Goal: Task Accomplishment & Management: Use online tool/utility

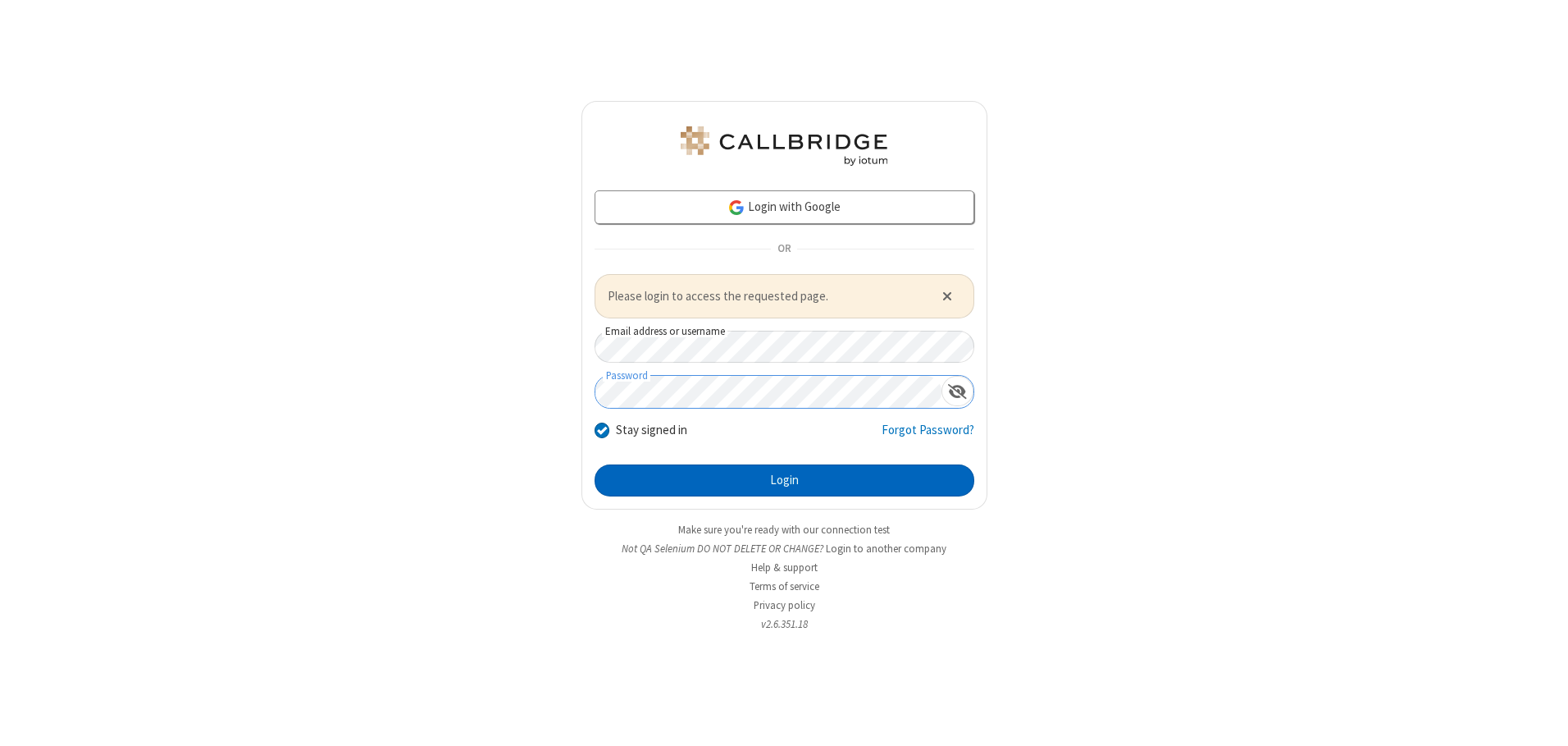
click at [784, 480] on button "Login" at bounding box center [784, 480] width 379 height 33
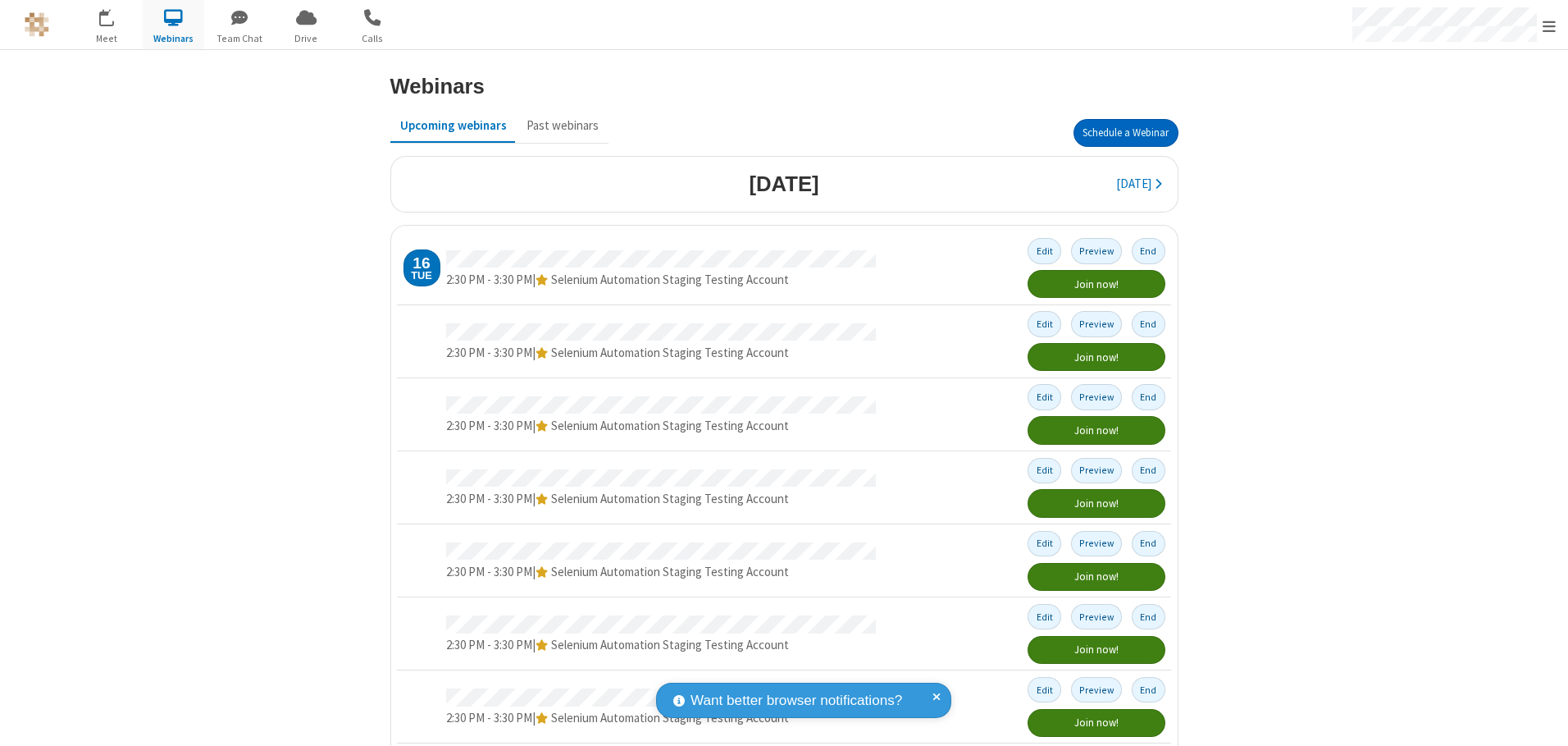
click at [1118, 133] on button "Schedule a Webinar" at bounding box center [1126, 133] width 105 height 28
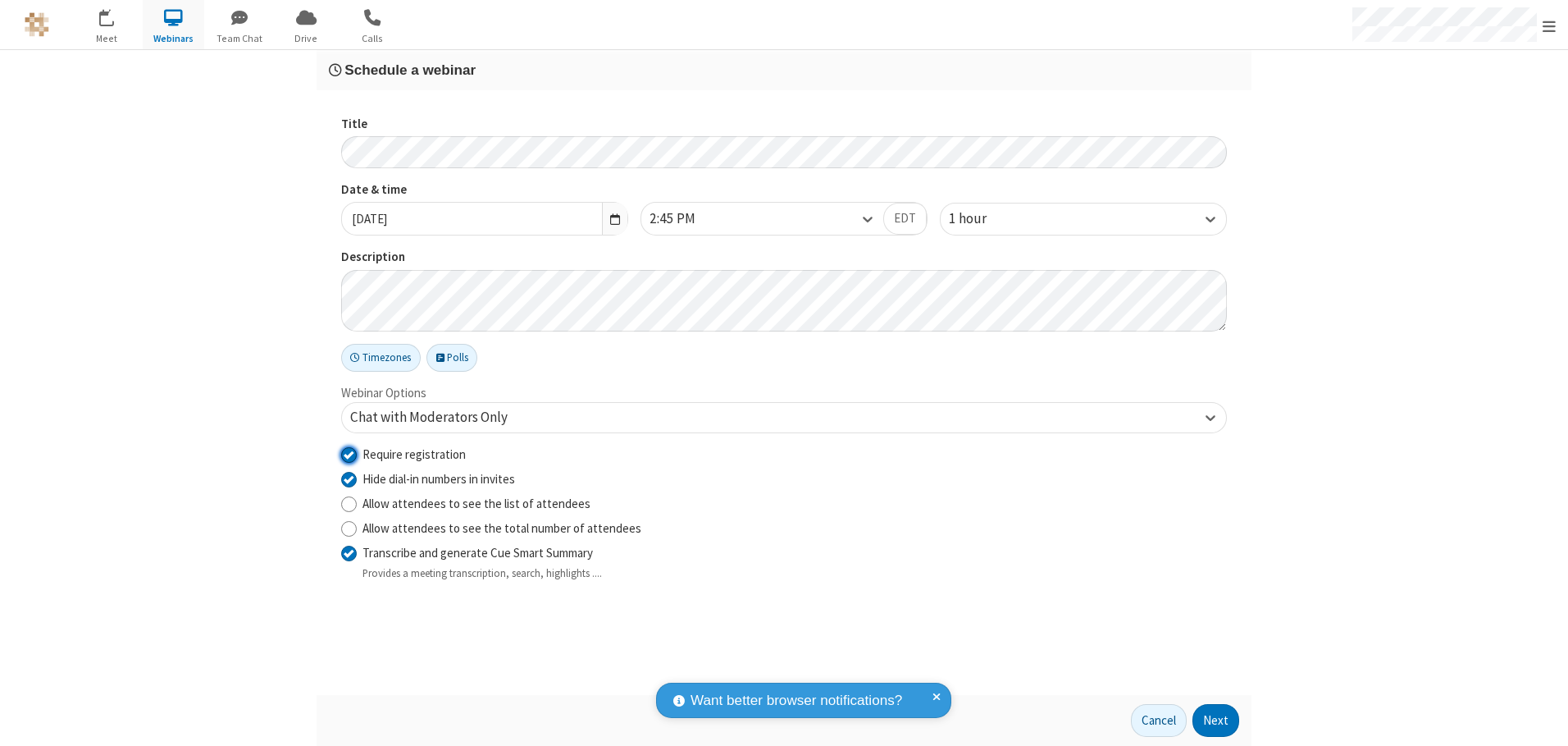
click at [349, 454] on input "Require registration" at bounding box center [349, 453] width 16 height 17
checkbox input "false"
click at [1215, 720] on button "Next" at bounding box center [1215, 719] width 47 height 33
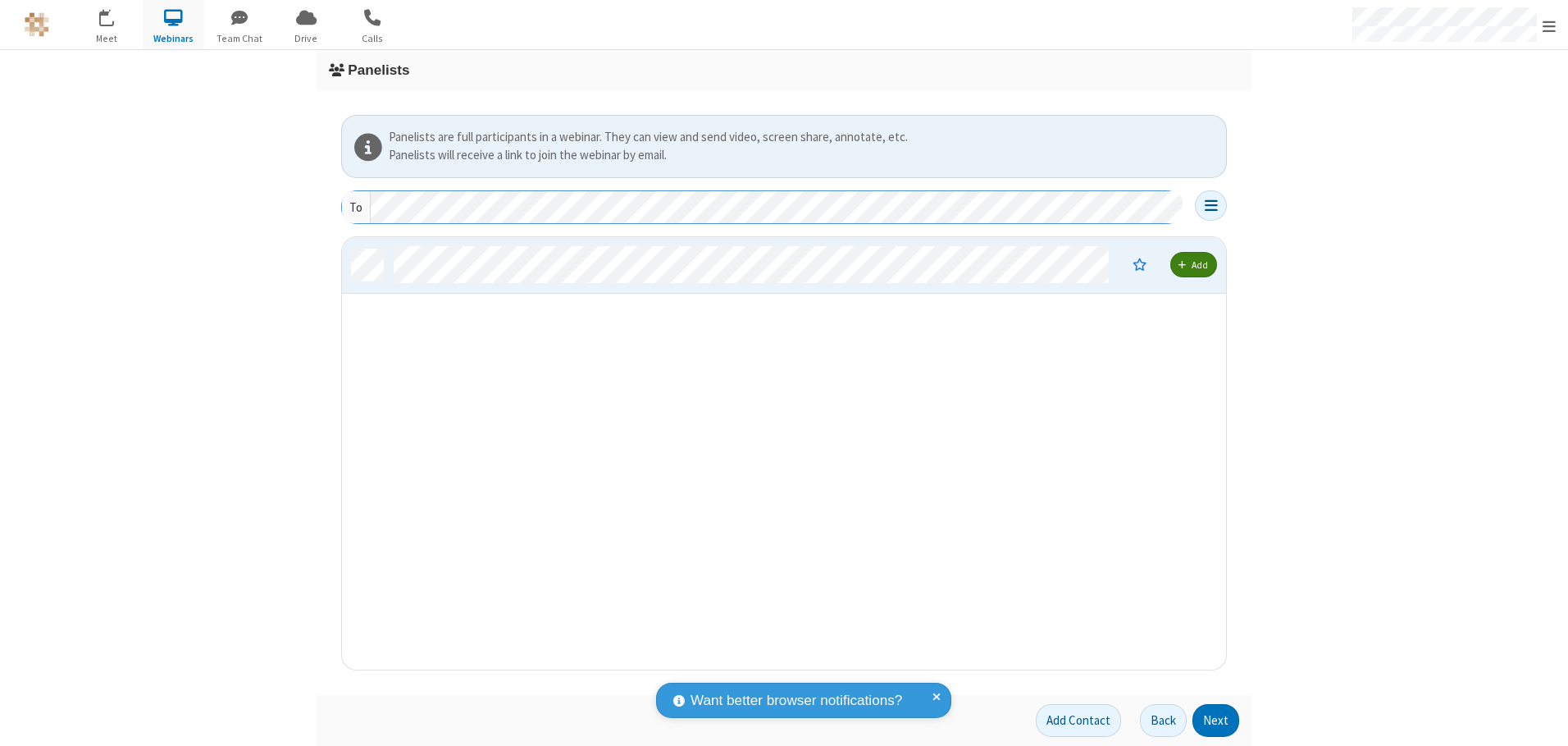
scroll to position [420, 872]
click at [1215, 720] on button "Next" at bounding box center [1215, 719] width 47 height 33
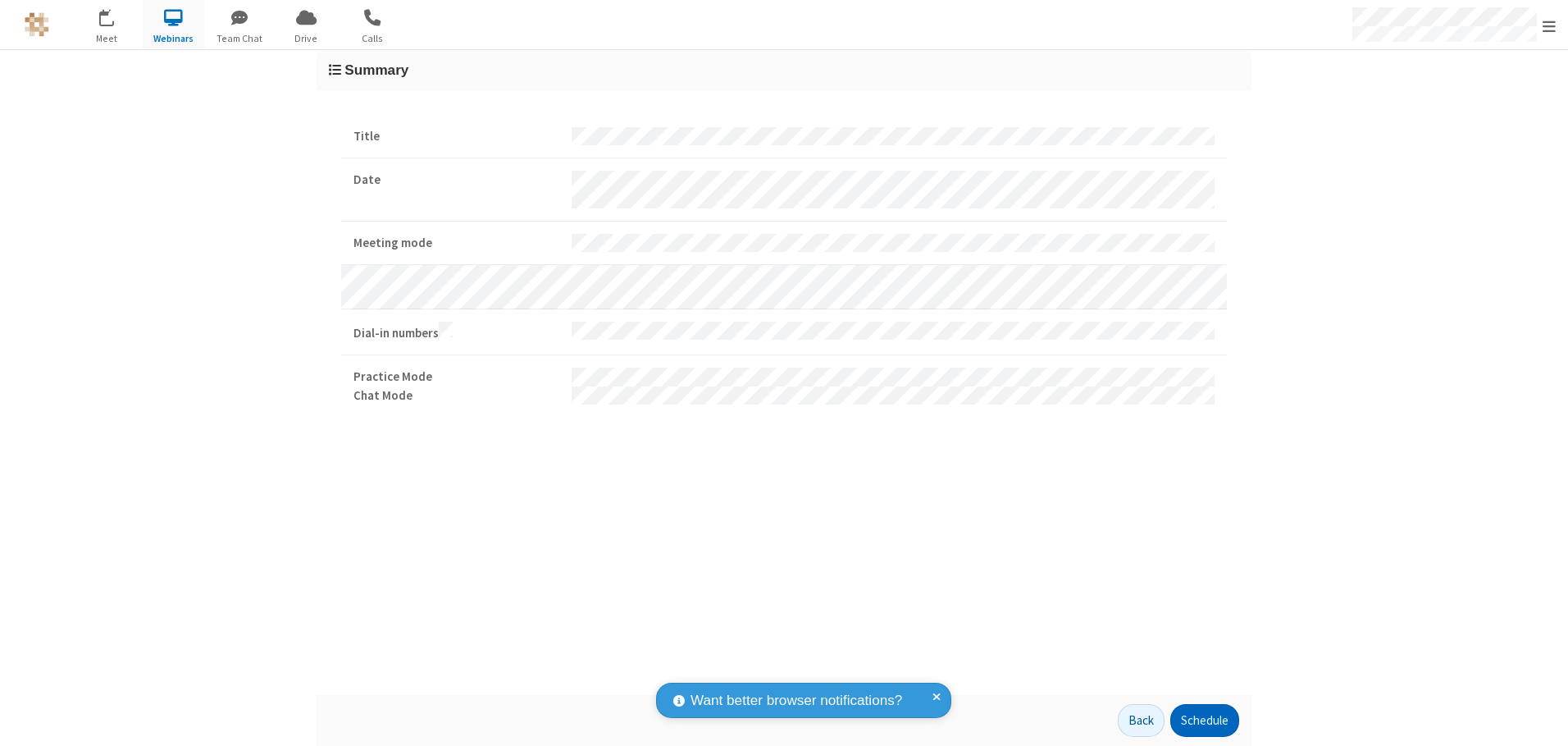
click at [1204, 720] on button "Schedule" at bounding box center [1204, 719] width 69 height 33
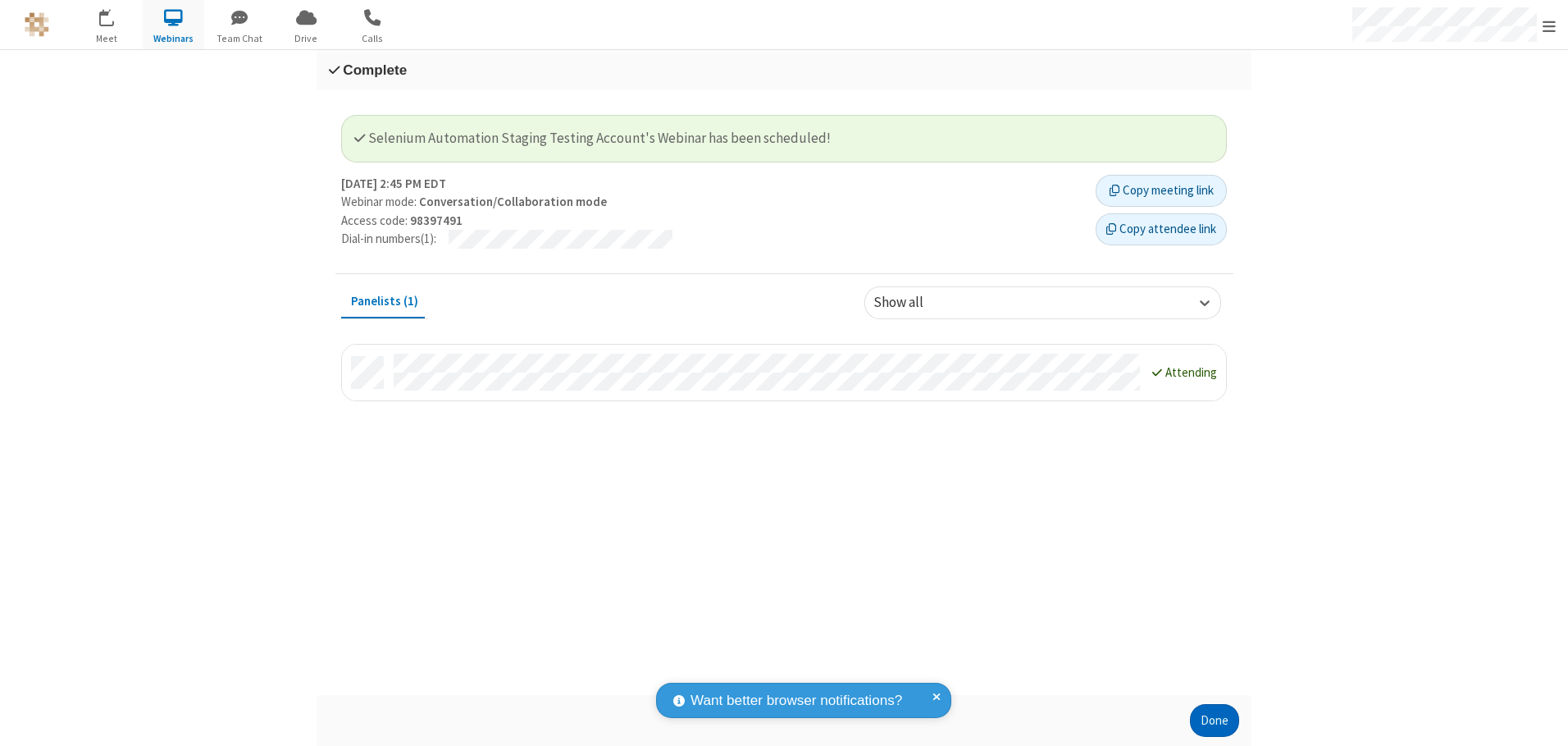
click at [1214, 720] on button "Done" at bounding box center [1214, 719] width 50 height 33
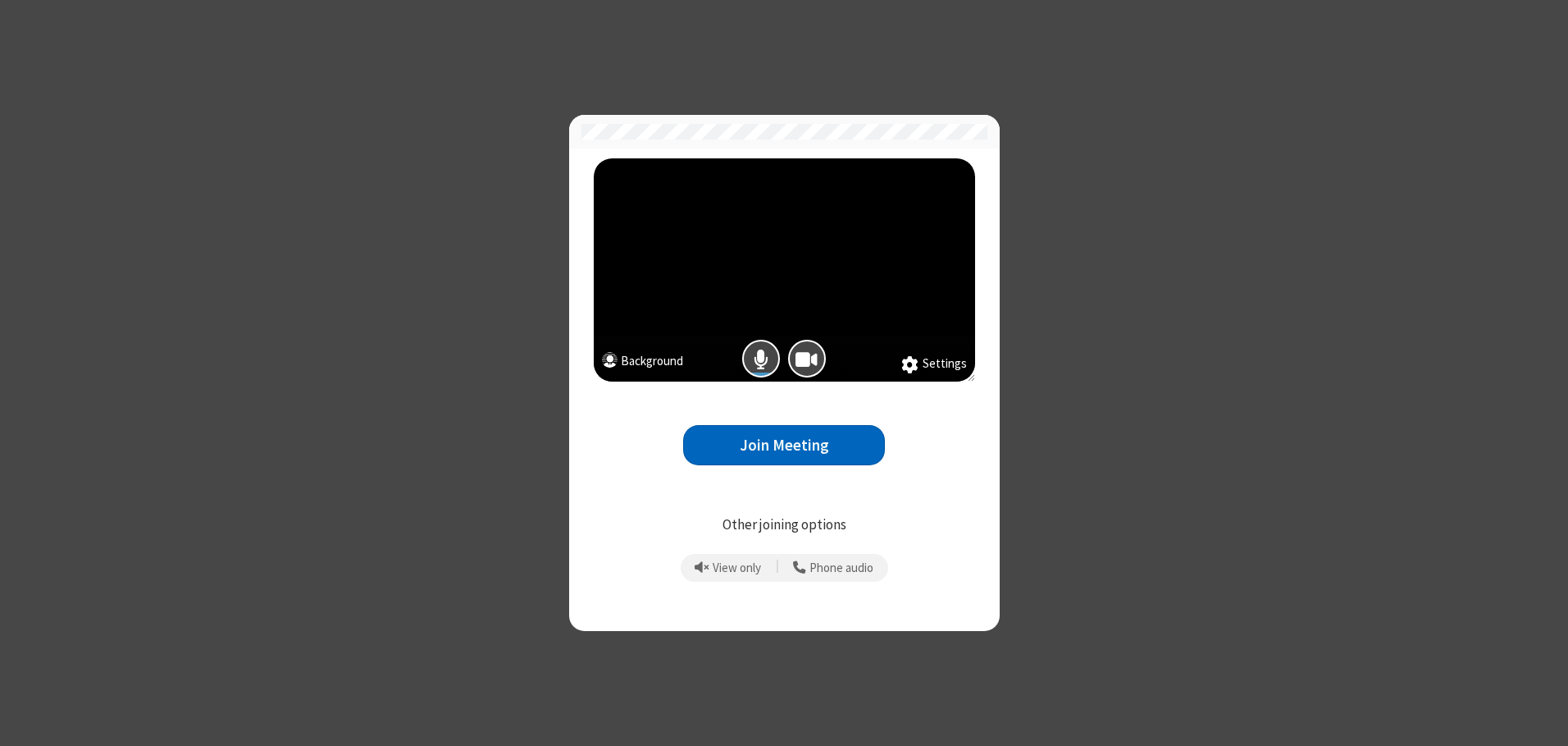
click at [784, 445] on button "Join Meeting" at bounding box center [784, 445] width 202 height 40
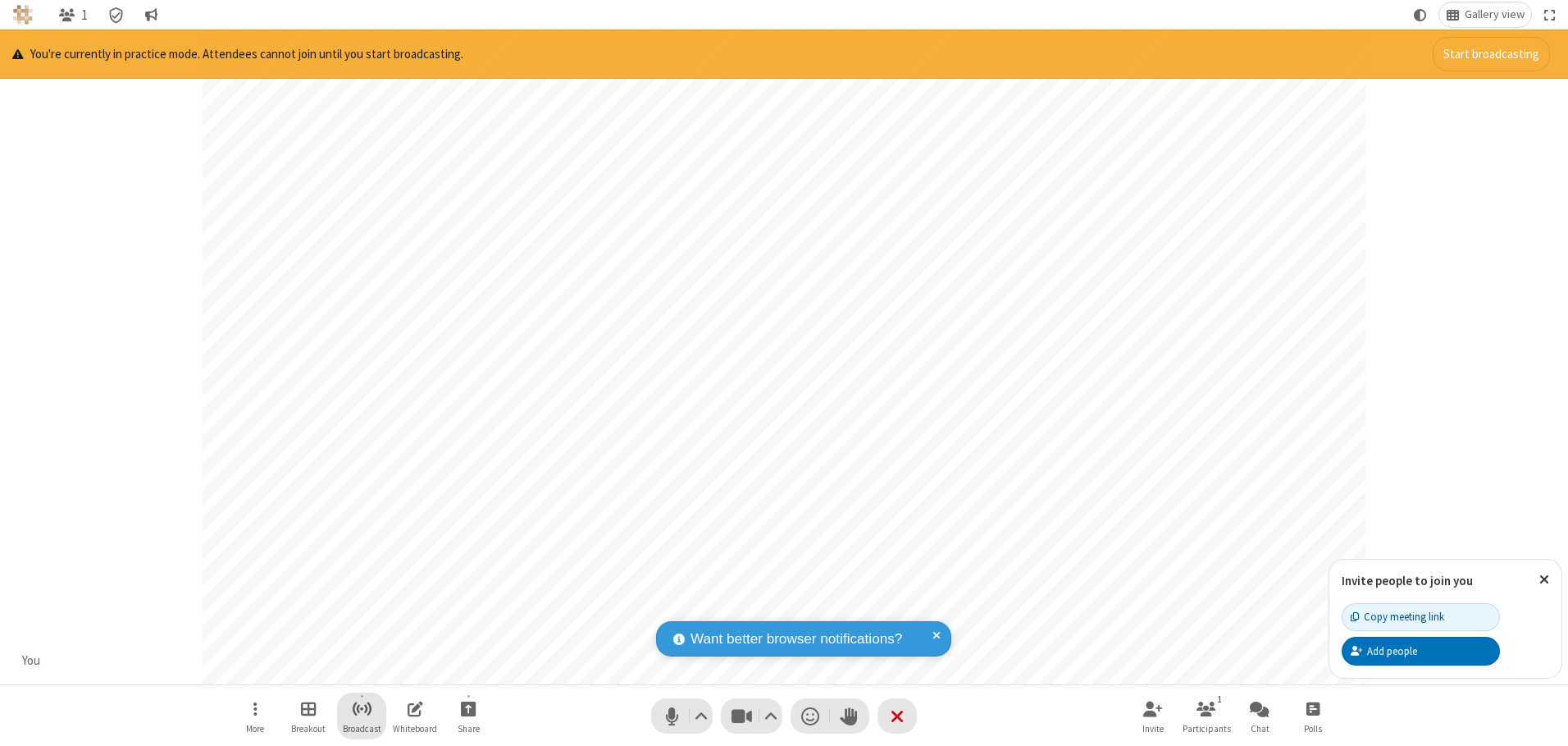
click at [360, 708] on span "Start broadcast" at bounding box center [361, 708] width 21 height 21
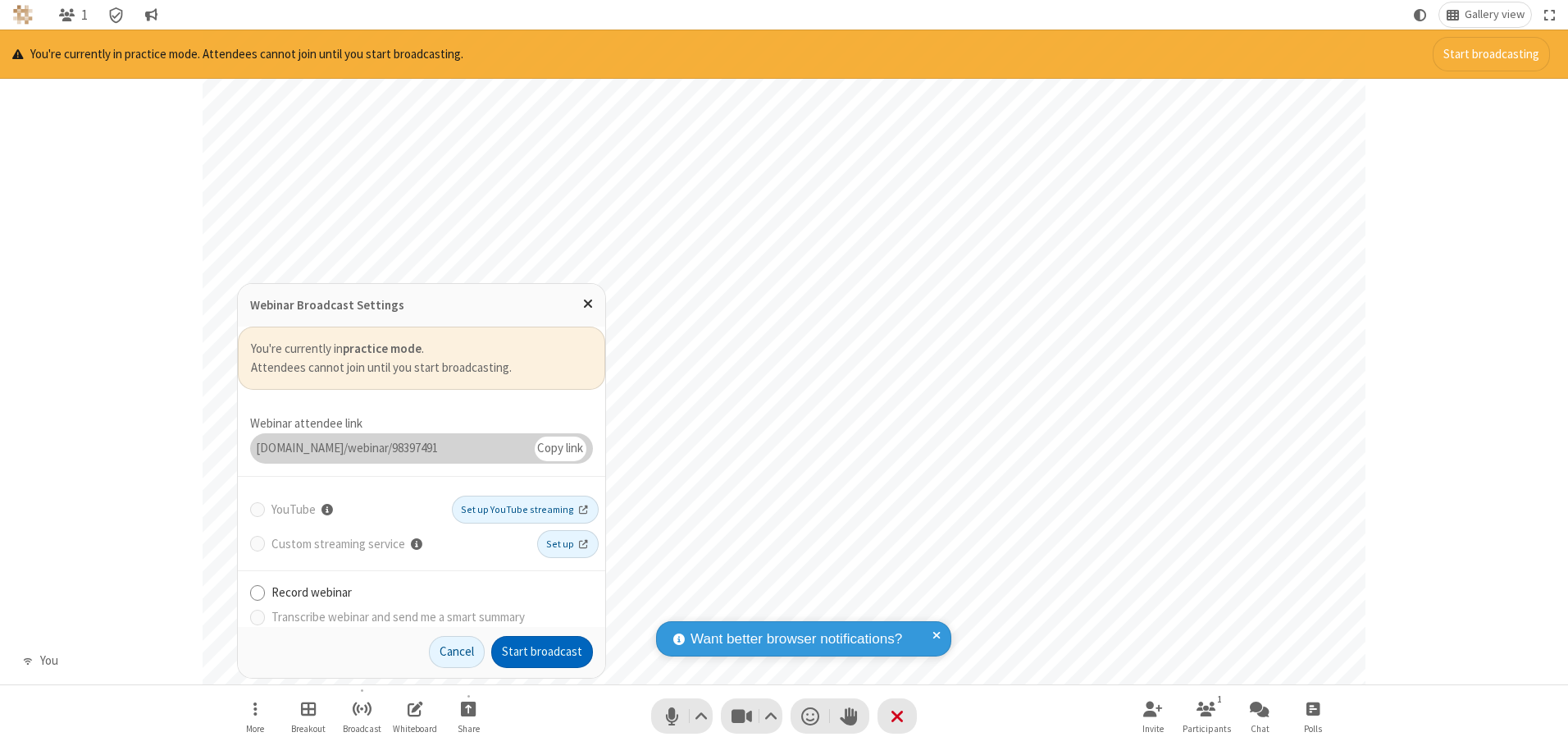
click at [542, 652] on button "Start broadcast" at bounding box center [542, 652] width 101 height 33
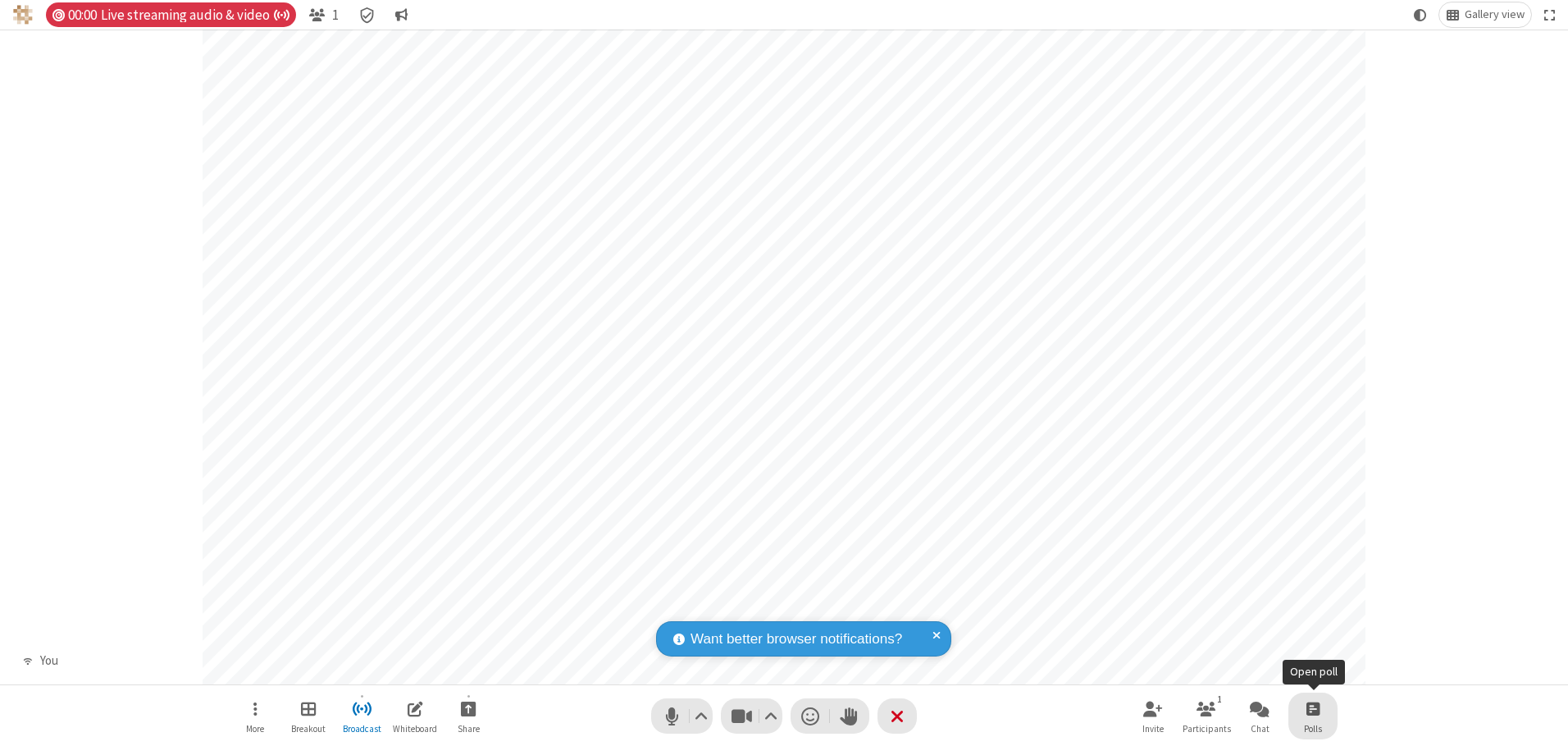
click at [1312, 708] on span "Open poll" at bounding box center [1312, 708] width 13 height 21
click at [1383, 134] on button "Create poll" at bounding box center [1383, 134] width 90 height 33
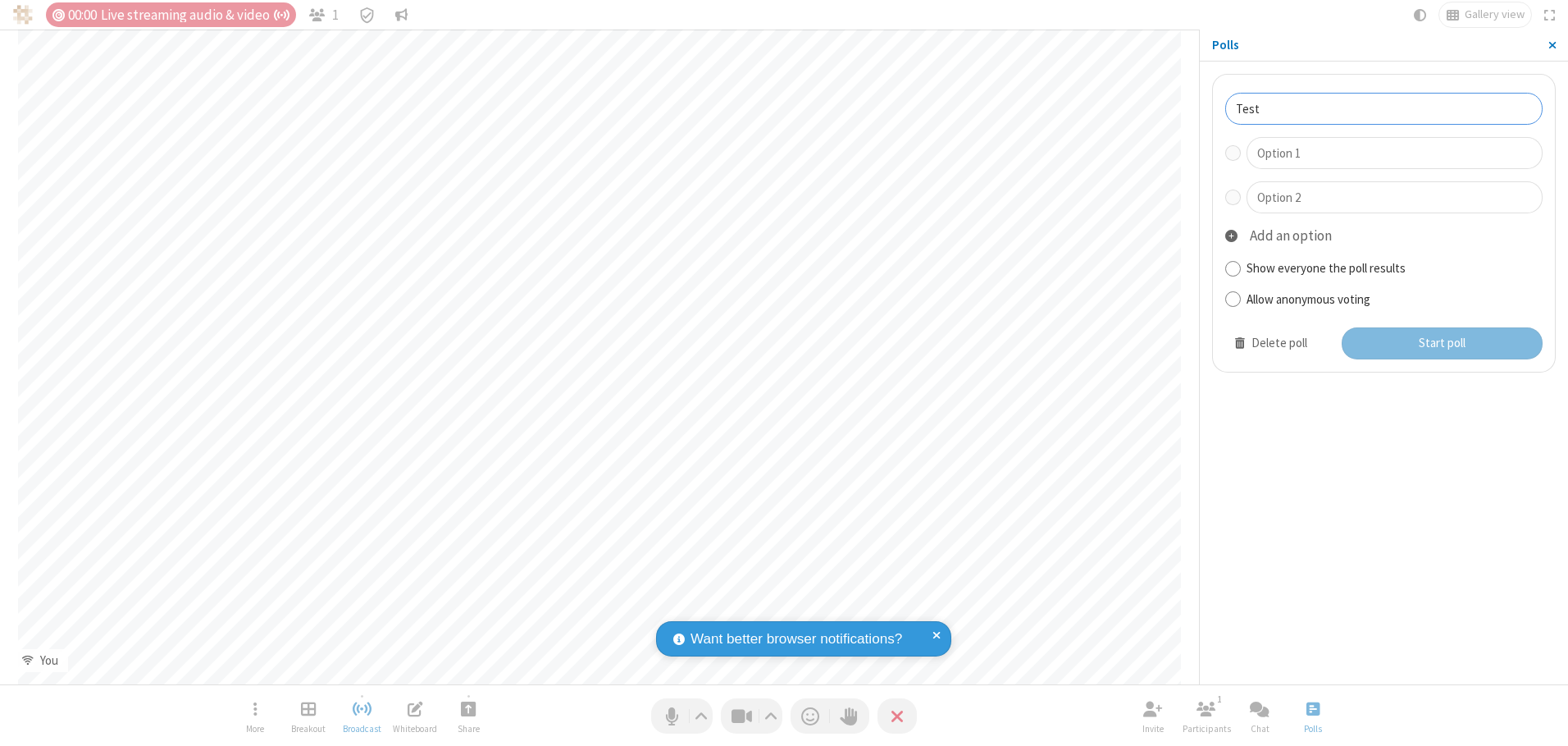
type input "Test"
type input "Yes"
type input "No"
click at [1441, 343] on button "Start poll" at bounding box center [1442, 343] width 202 height 33
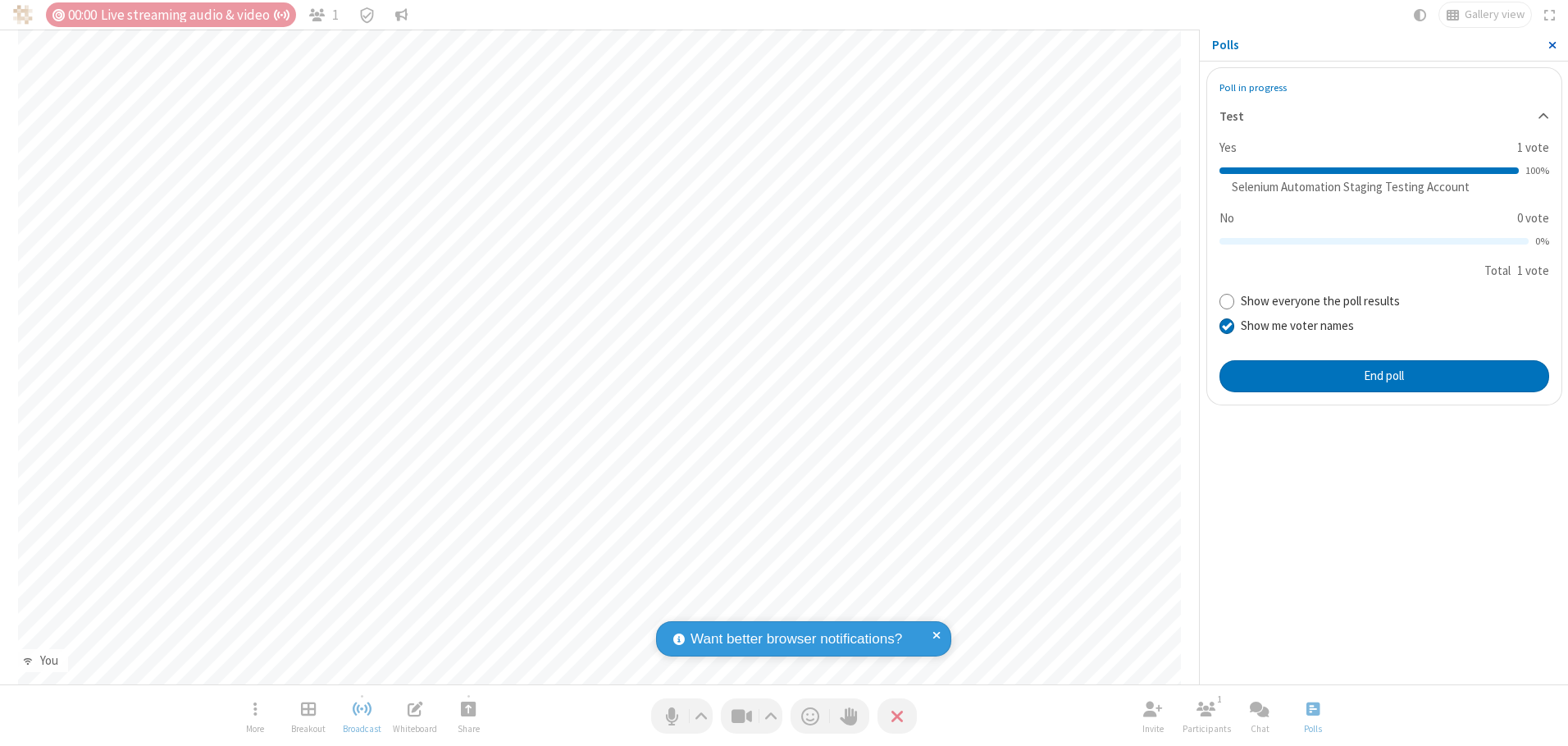
click at [1551, 45] on span "Close sidebar" at bounding box center [1552, 45] width 8 height 13
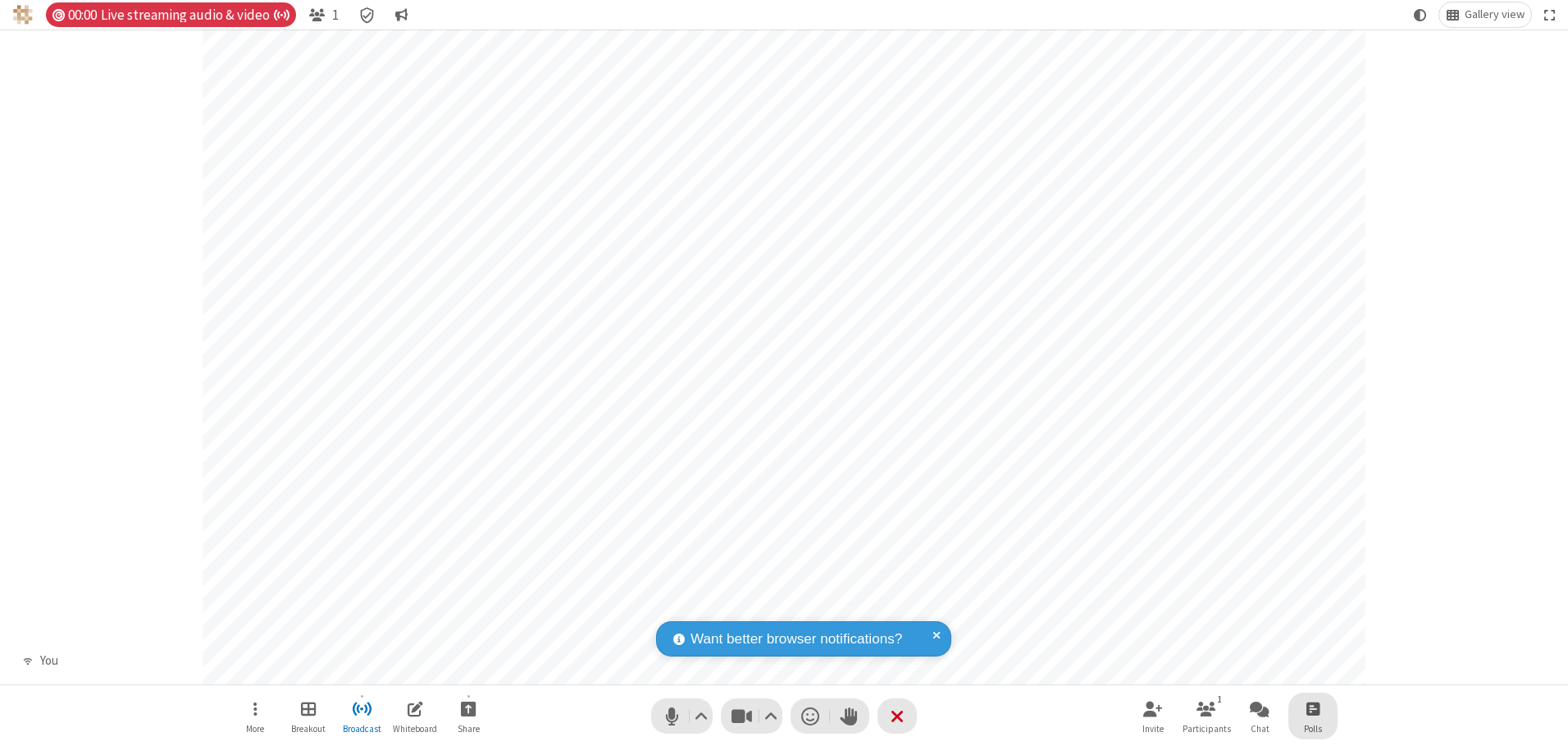
click at [1312, 708] on span "Open poll" at bounding box center [1312, 708] width 13 height 21
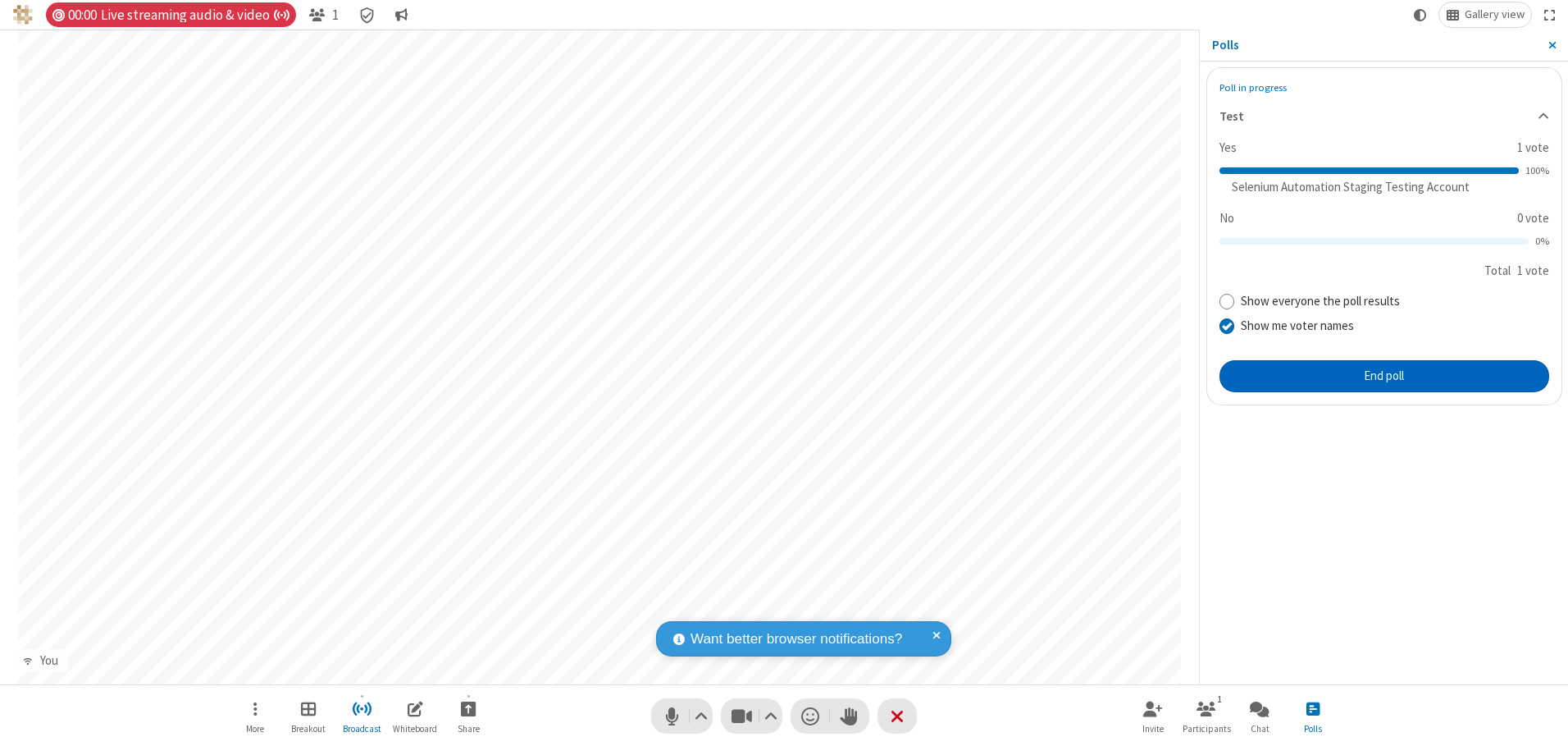
click at [1383, 375] on button "End poll" at bounding box center [1384, 375] width 330 height 33
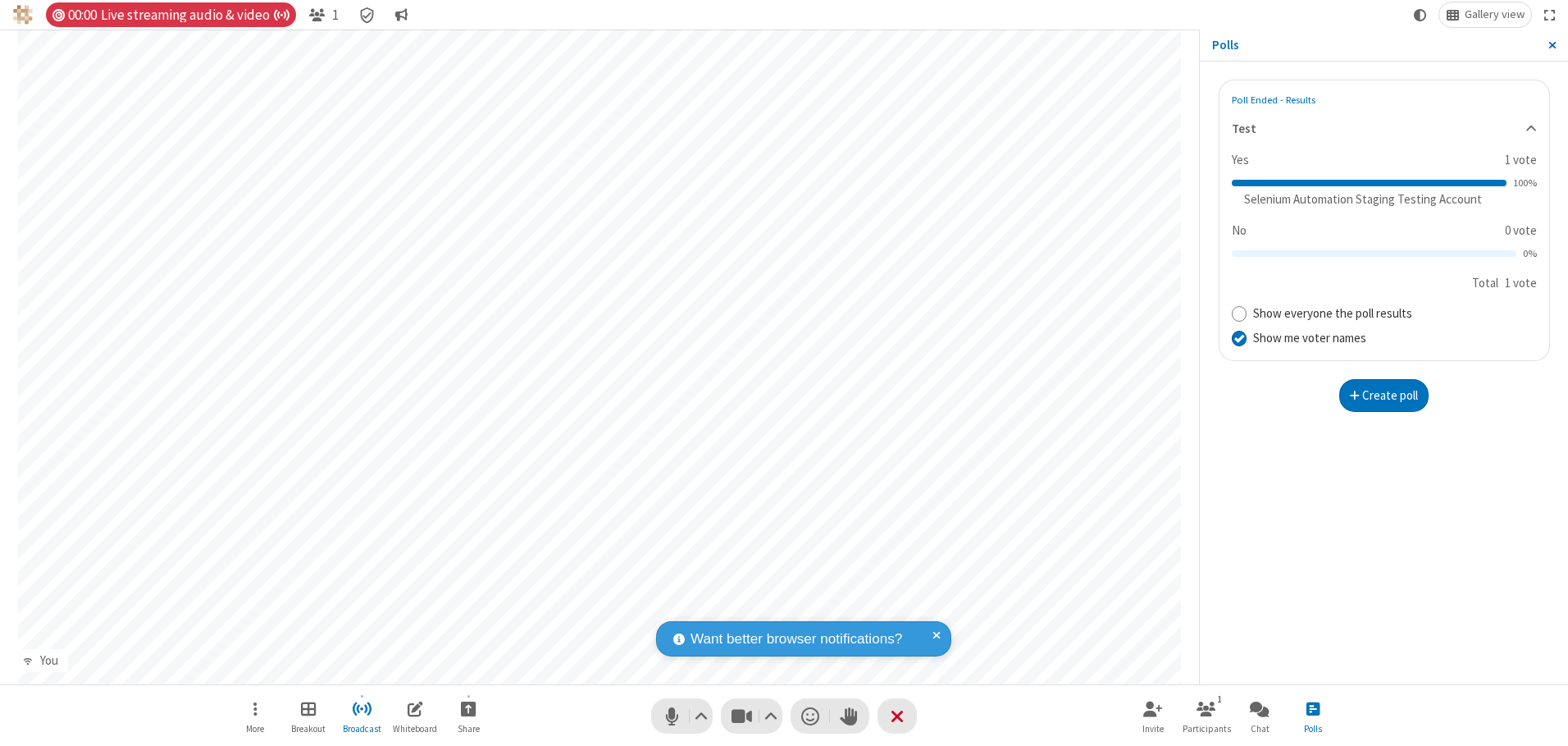
click at [1551, 45] on span "Close sidebar" at bounding box center [1552, 45] width 8 height 13
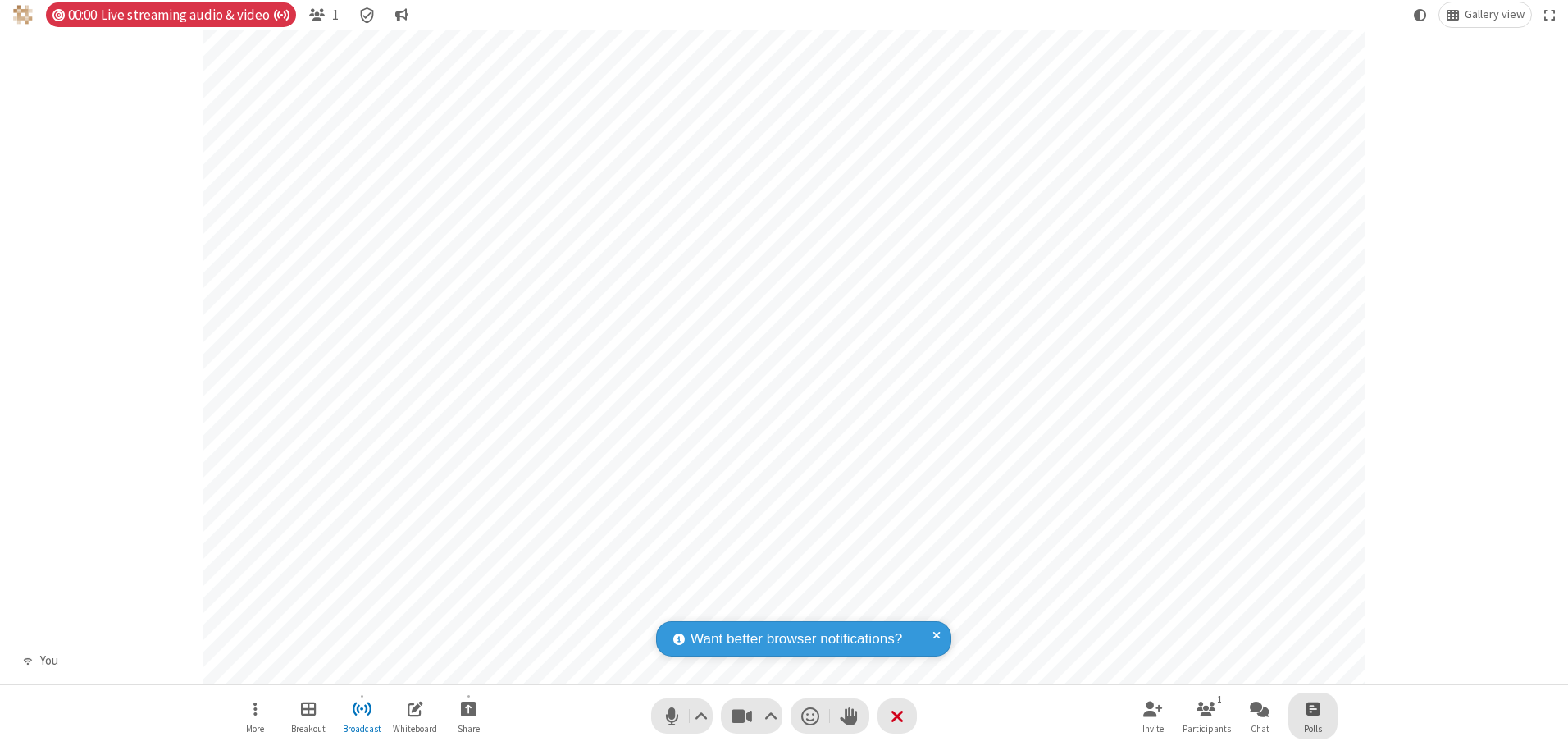
click at [1312, 708] on span "Open poll" at bounding box center [1312, 708] width 13 height 21
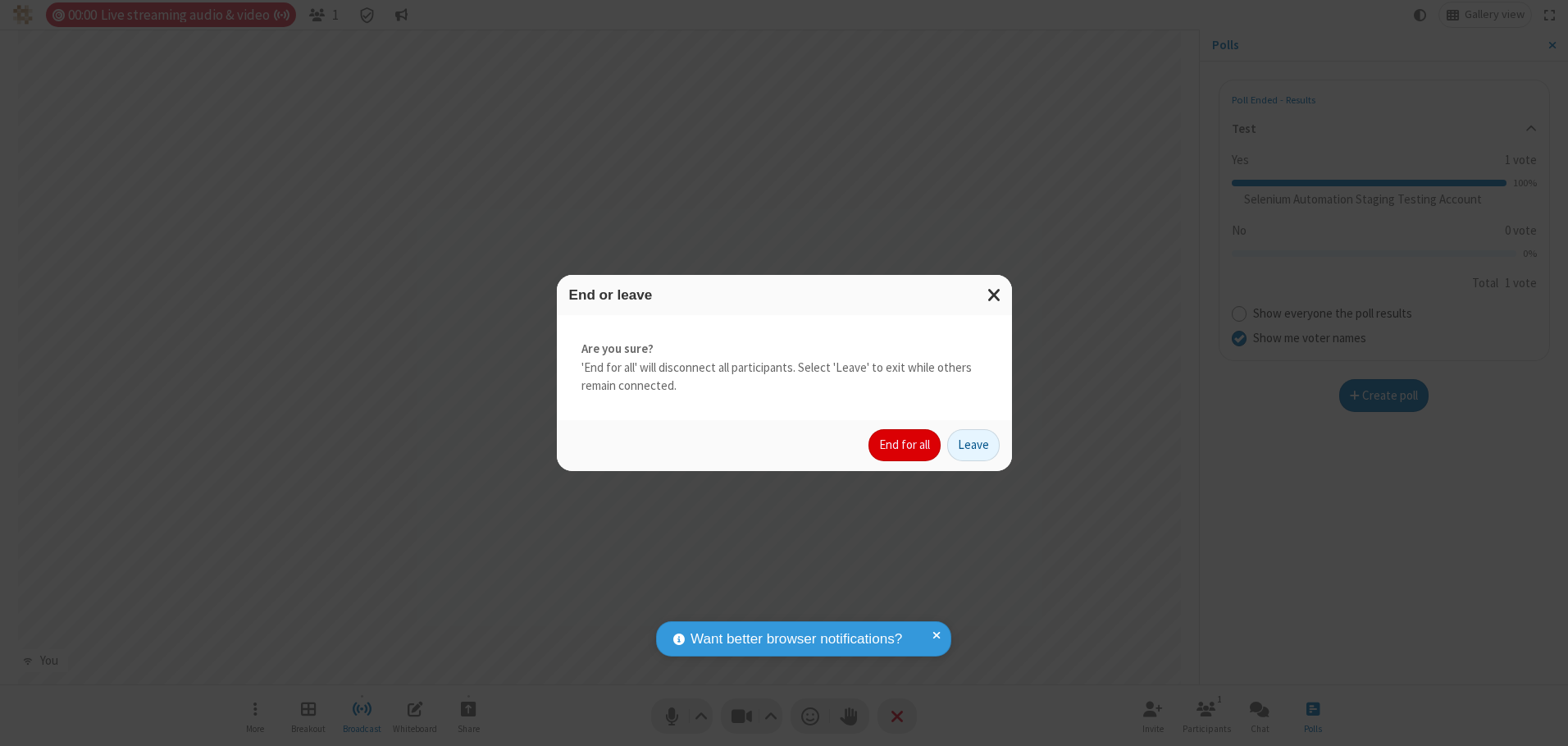
click at [906, 445] on button "End for all" at bounding box center [904, 445] width 72 height 33
